Goal: Obtain resource: Download file/media

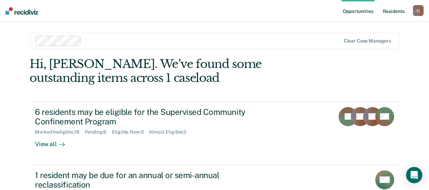
click at [397, 11] on link "Resident s" at bounding box center [393, 11] width 25 height 22
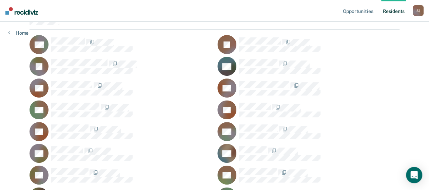
scroll to position [68, 0]
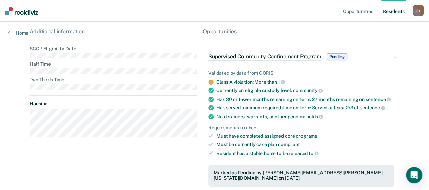
scroll to position [39, 0]
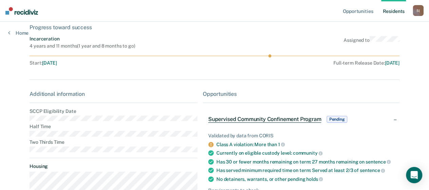
click at [388, 14] on link "Resident s" at bounding box center [393, 11] width 25 height 22
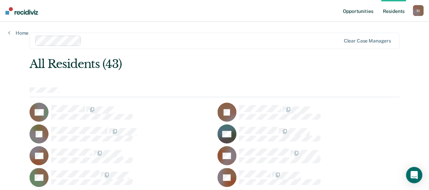
click at [367, 14] on link "Opportunities" at bounding box center [358, 11] width 33 height 22
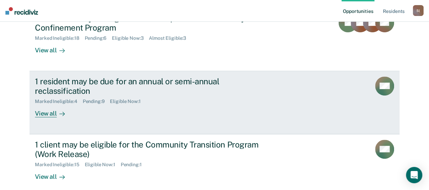
scroll to position [136, 0]
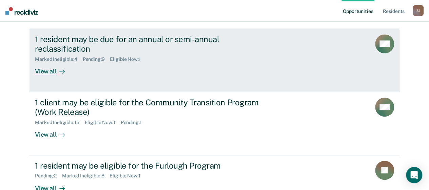
click at [46, 73] on div "View all" at bounding box center [54, 68] width 38 height 13
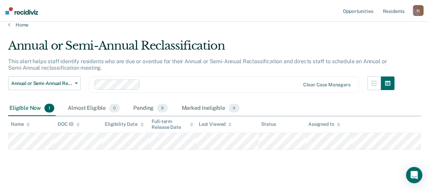
scroll to position [16, 0]
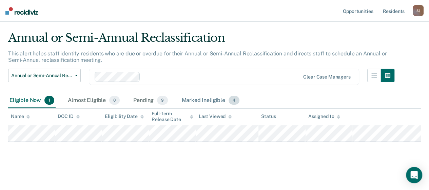
click at [204, 102] on div "Marked Ineligible 4" at bounding box center [210, 100] width 61 height 15
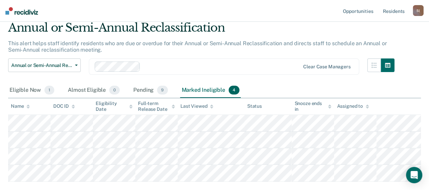
scroll to position [0, 0]
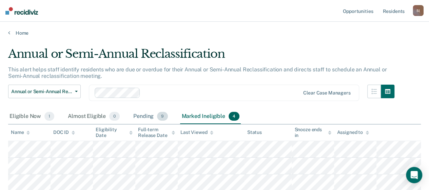
click at [144, 115] on div "Pending 9" at bounding box center [150, 116] width 37 height 15
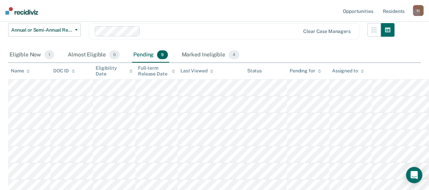
scroll to position [68, 0]
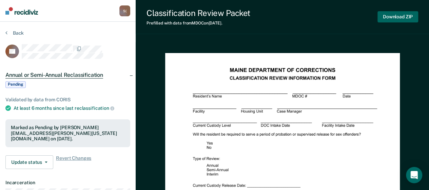
click at [402, 17] on button "Download ZIP" at bounding box center [398, 16] width 41 height 11
